Goal: Find specific page/section: Find specific page/section

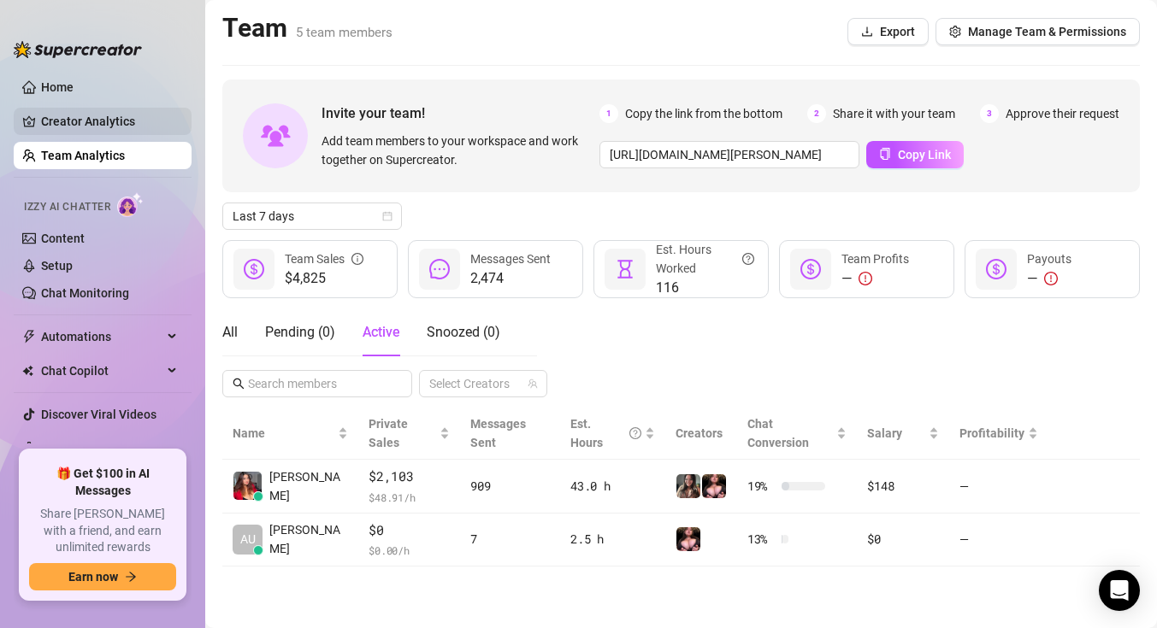
click at [144, 122] on link "Creator Analytics" at bounding box center [109, 121] width 137 height 27
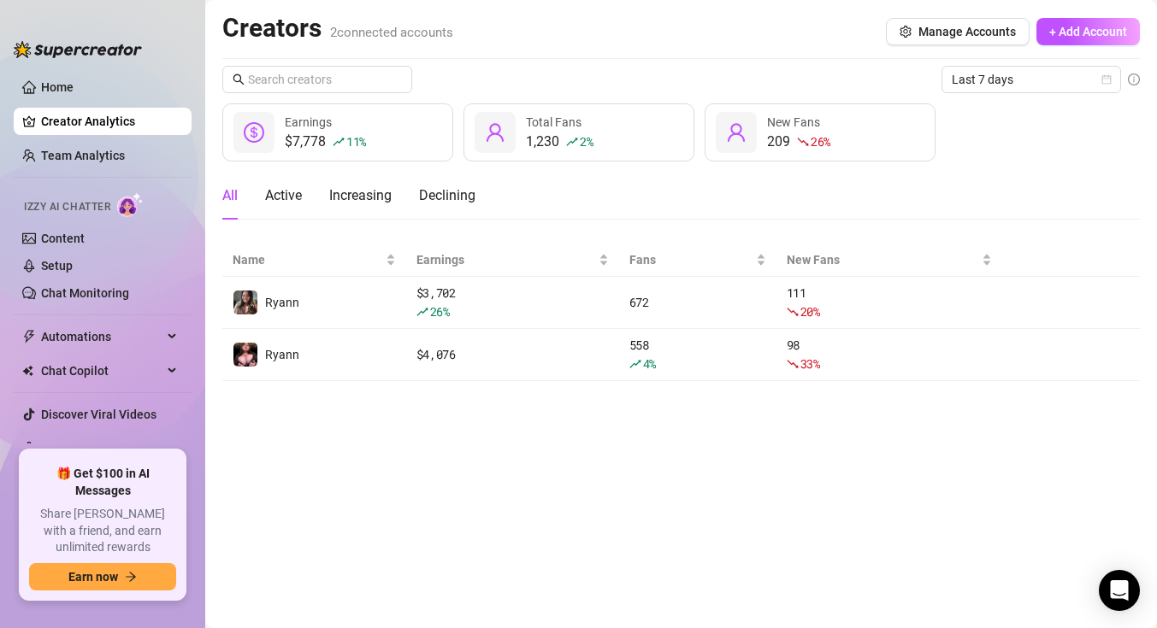
click at [137, 73] on ul "Home Creator Analytics Team Analytics Izzy AI Chatter Content Setup Chat Monito…" at bounding box center [103, 255] width 178 height 377
click at [74, 94] on link "Home" at bounding box center [57, 87] width 32 height 14
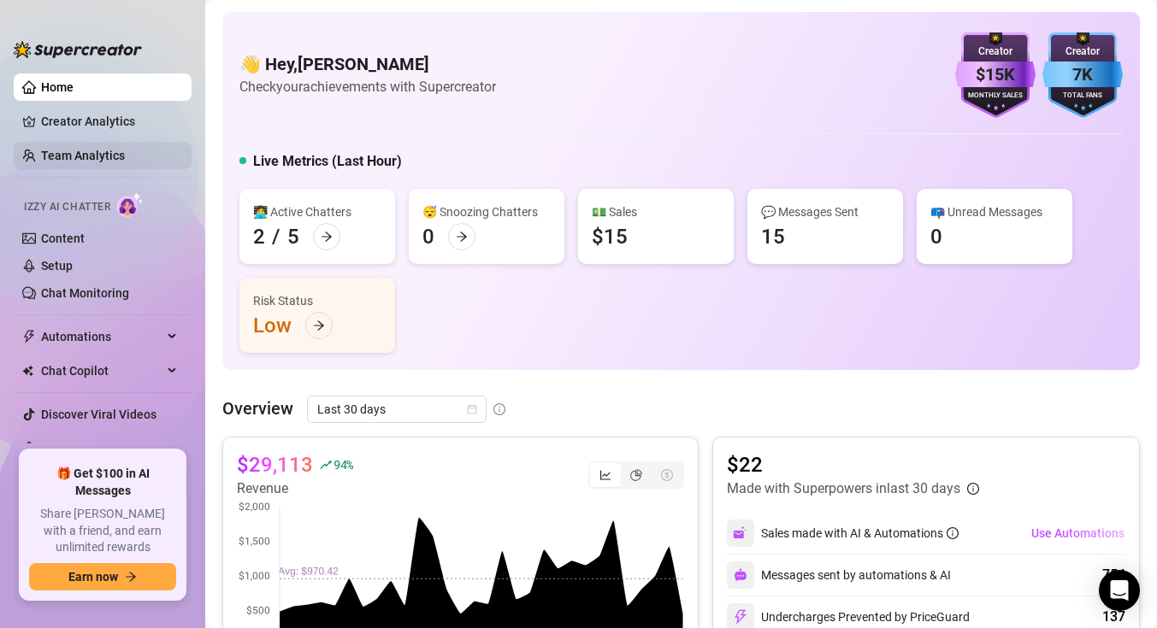
click at [125, 159] on link "Team Analytics" at bounding box center [83, 156] width 84 height 14
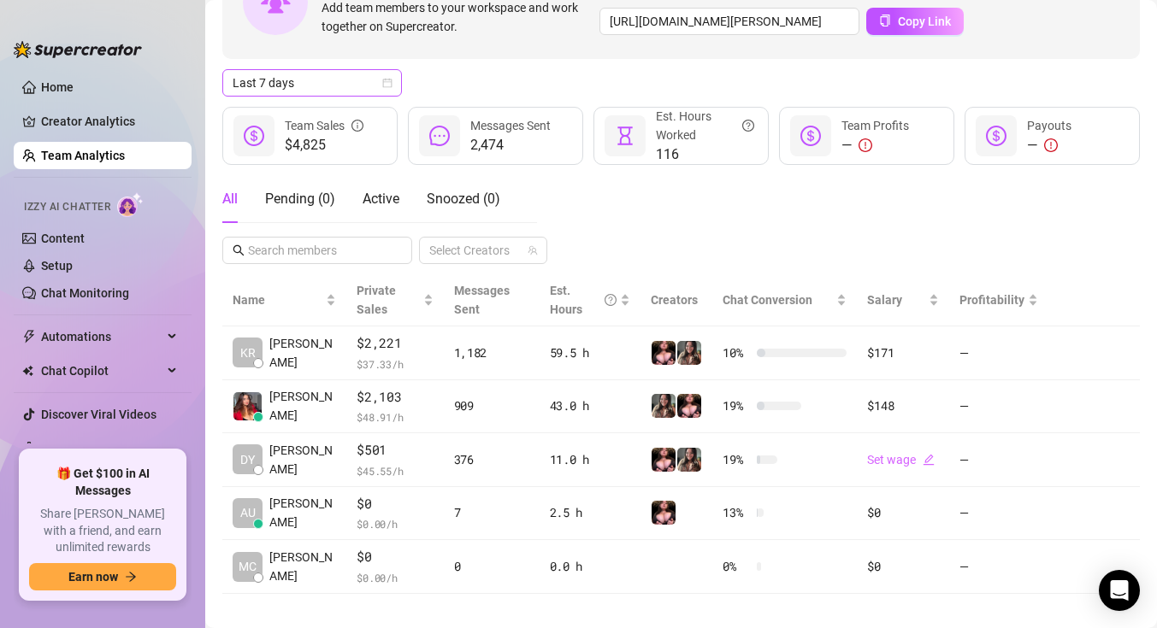
scroll to position [150, 0]
